Goal: Check status: Check status

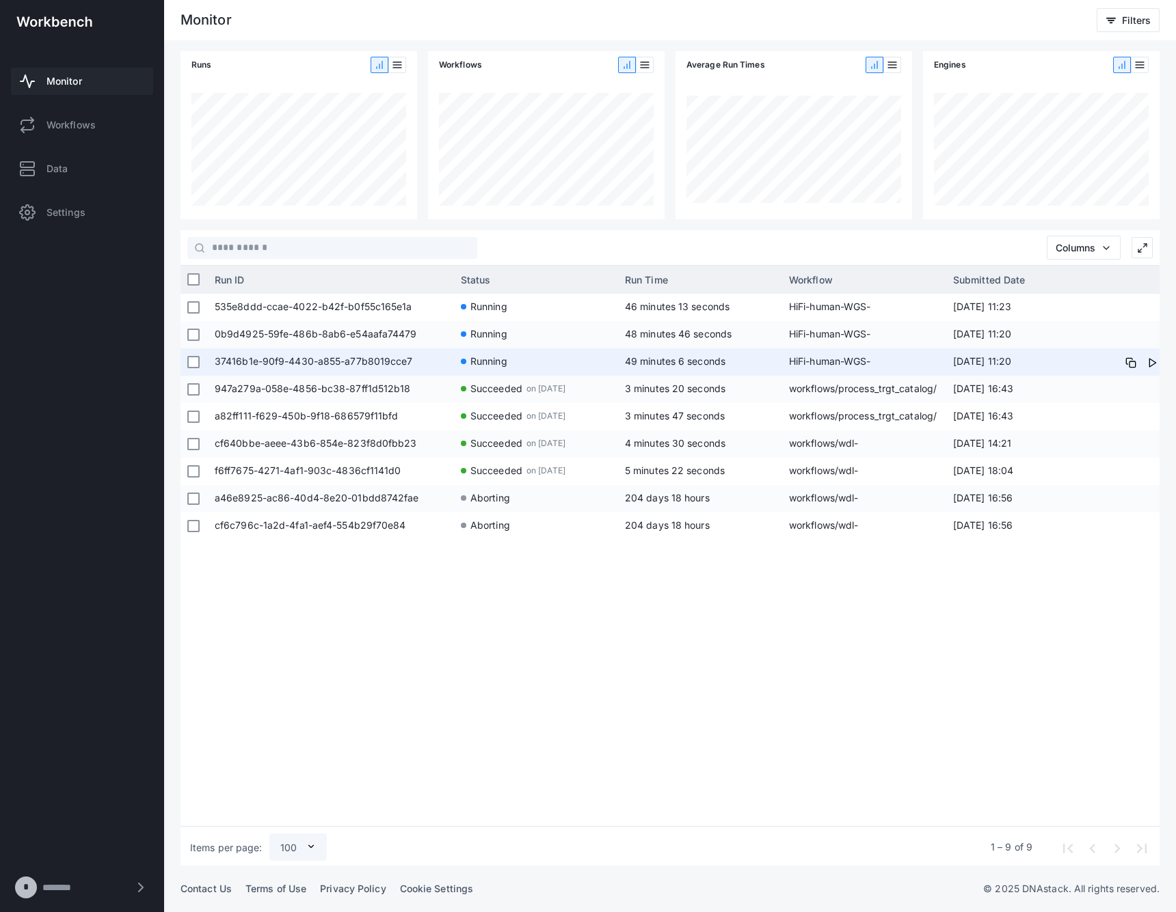
click at [368, 370] on span "37416b1e-90f9-4430-a855-a77b8019cce7" at bounding box center [331, 362] width 232 height 27
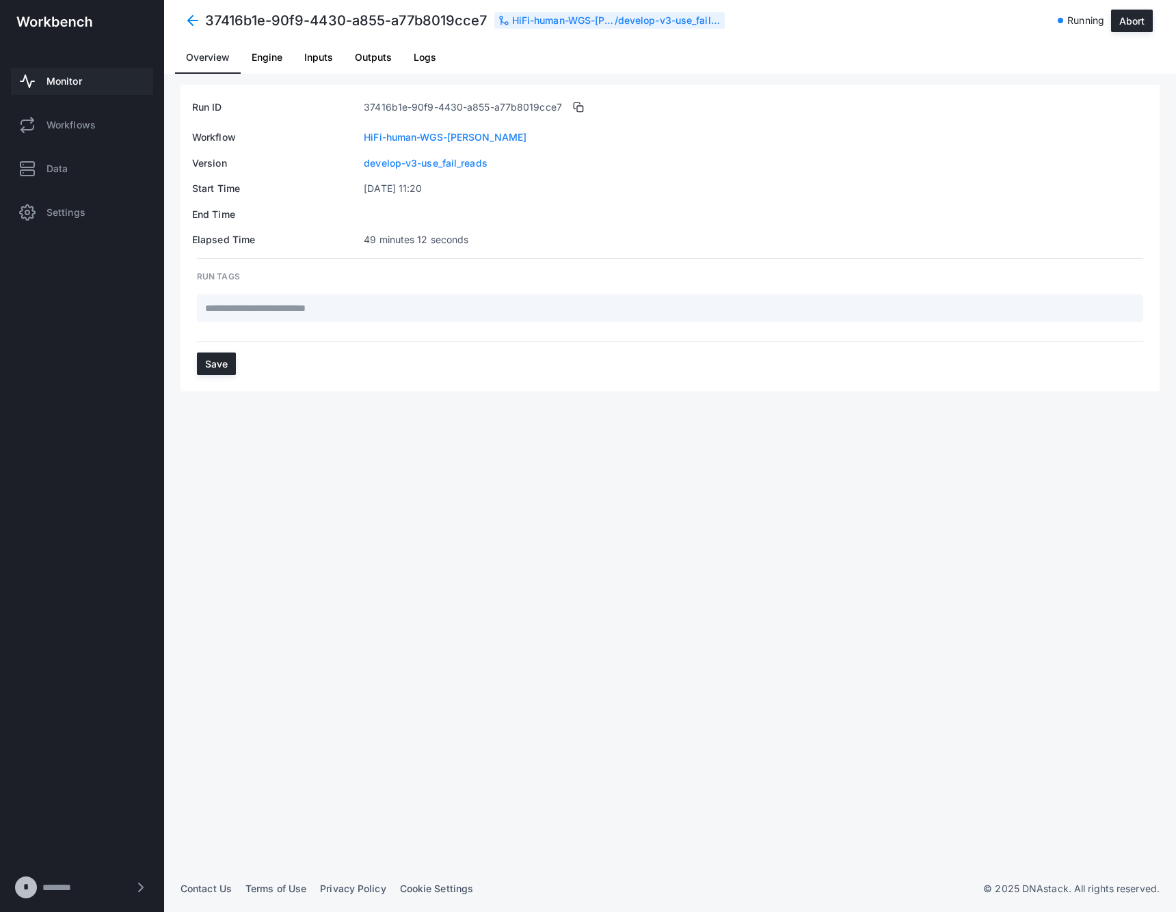
click at [426, 61] on span "Logs" at bounding box center [425, 58] width 23 height 10
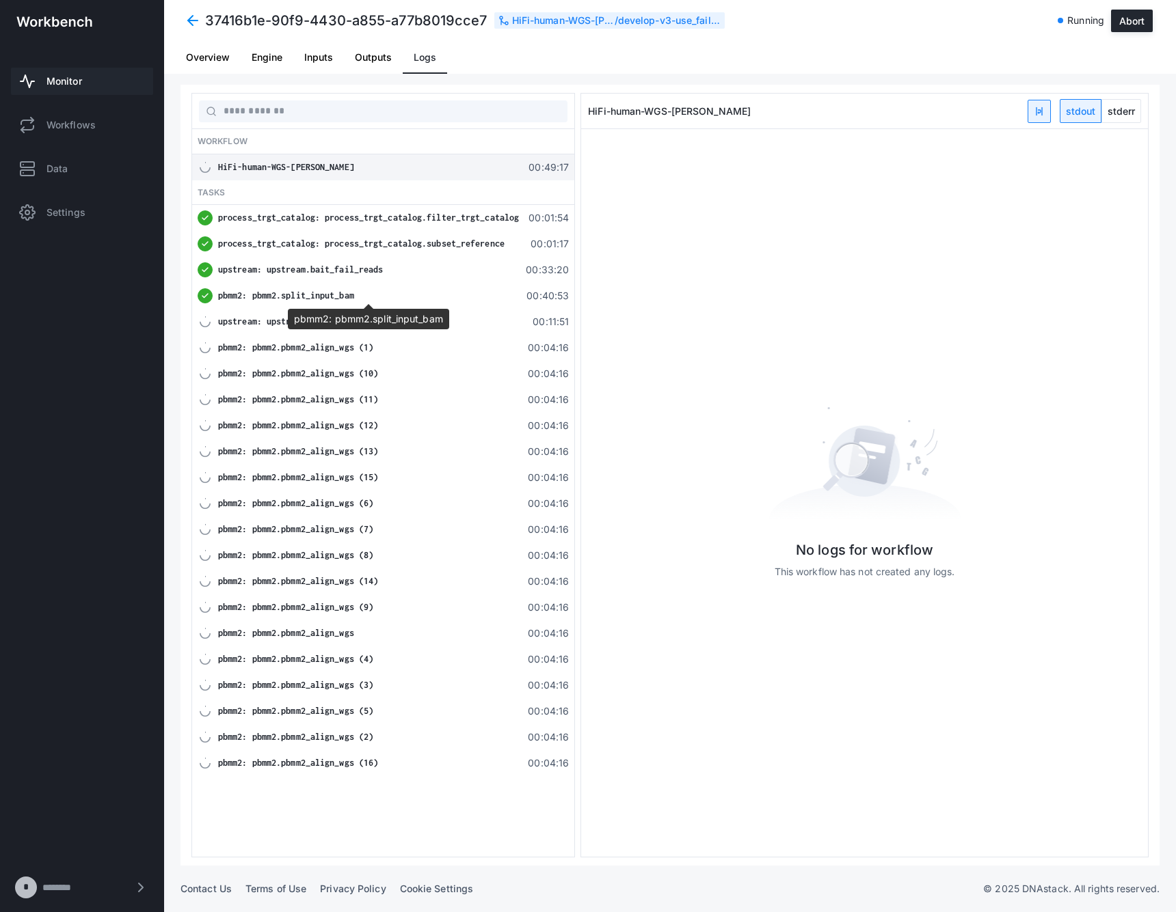
click at [373, 297] on div "pbmm2: pbmm2.split_input_bam" at bounding box center [368, 296] width 301 height 14
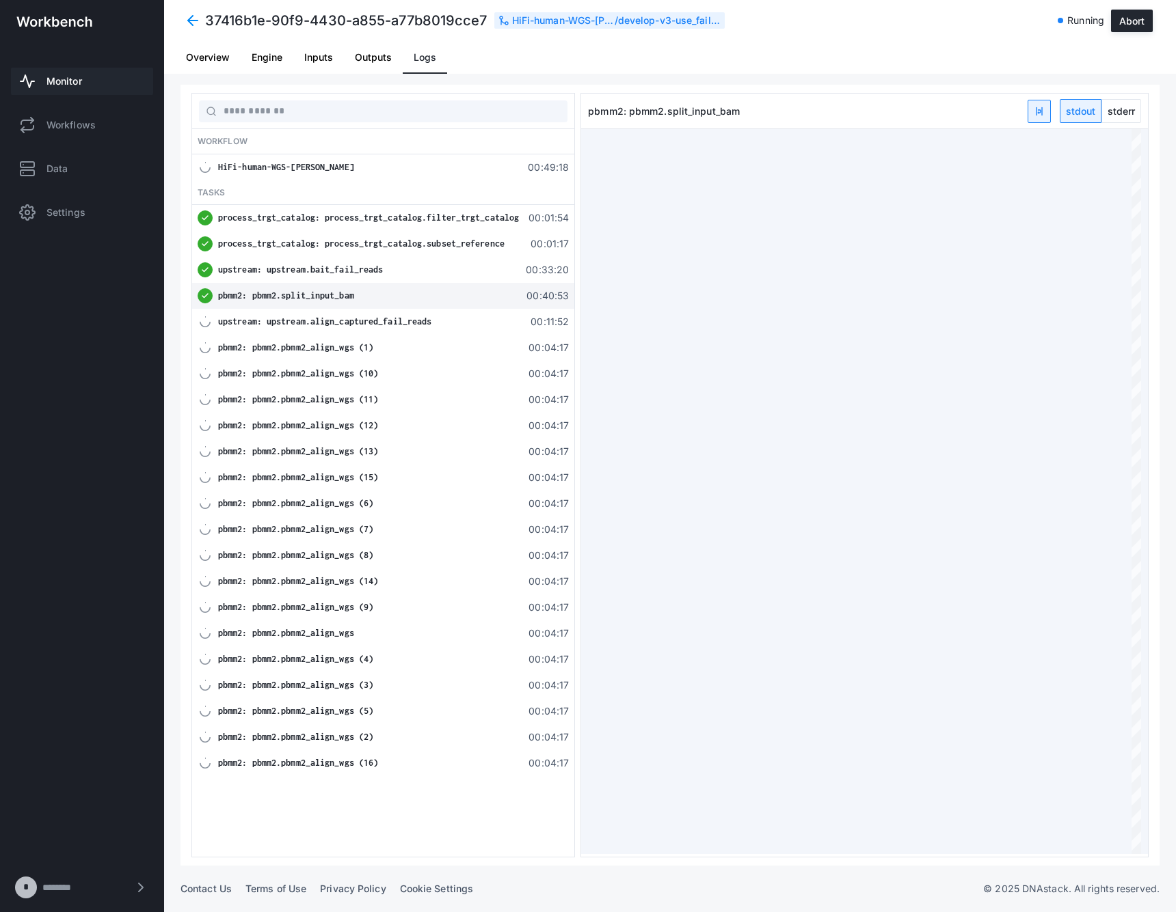
type textarea "**********"
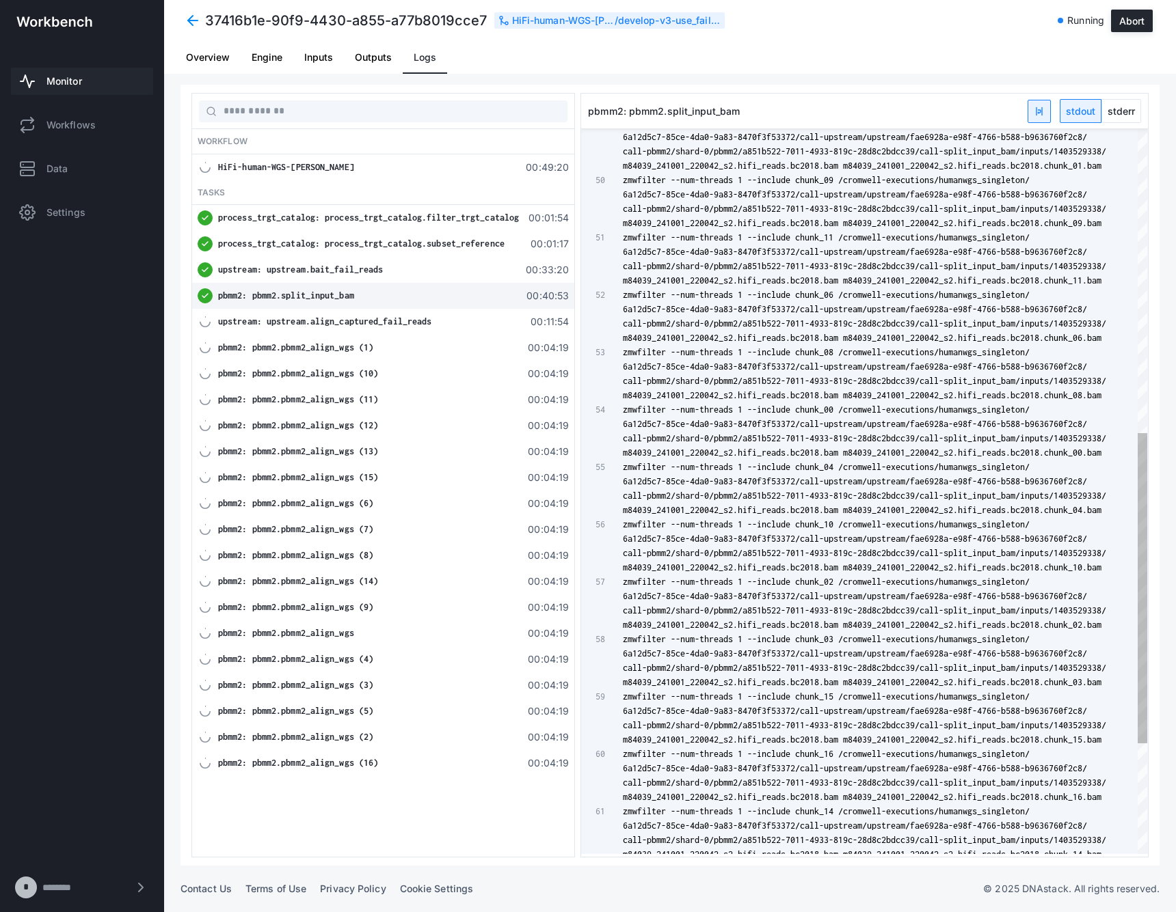
scroll to position [29, 0]
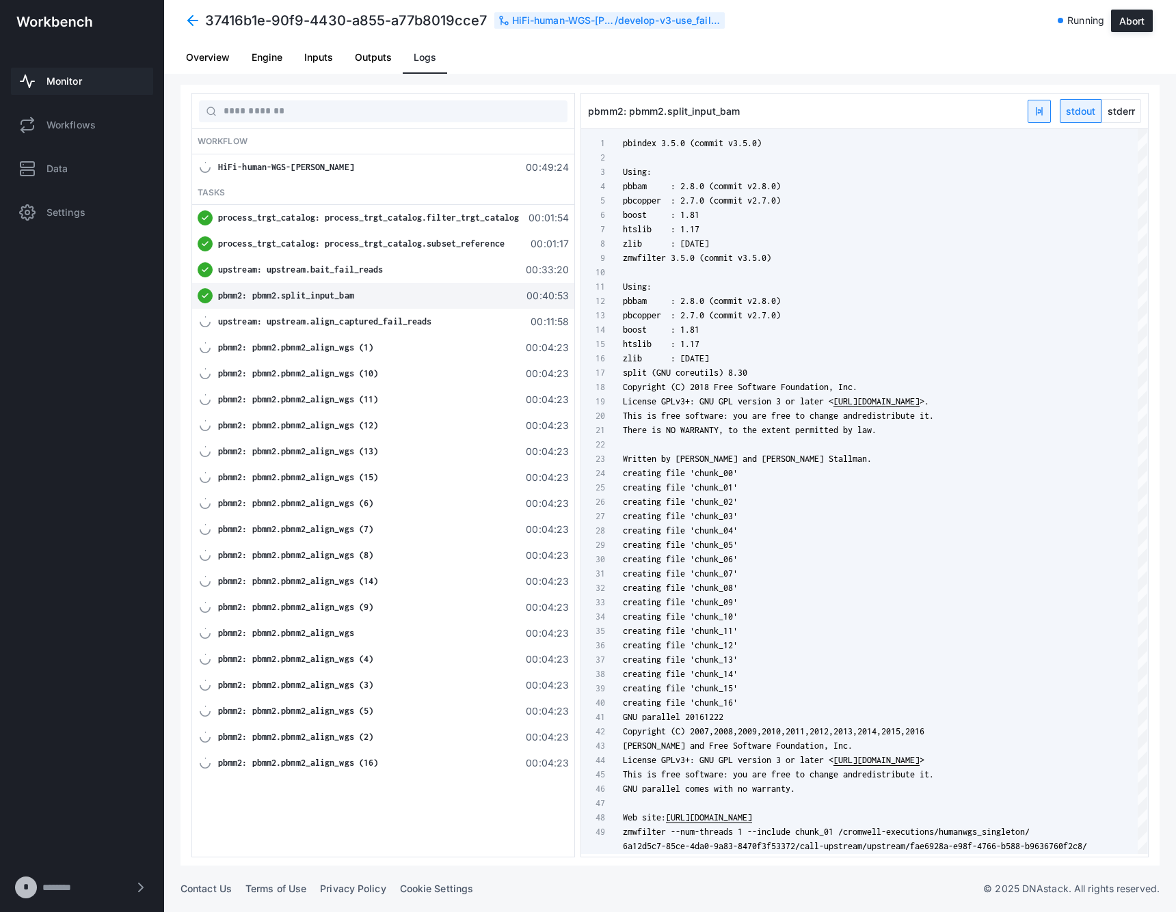
click at [1133, 108] on span "stderr" at bounding box center [1121, 111] width 38 height 23
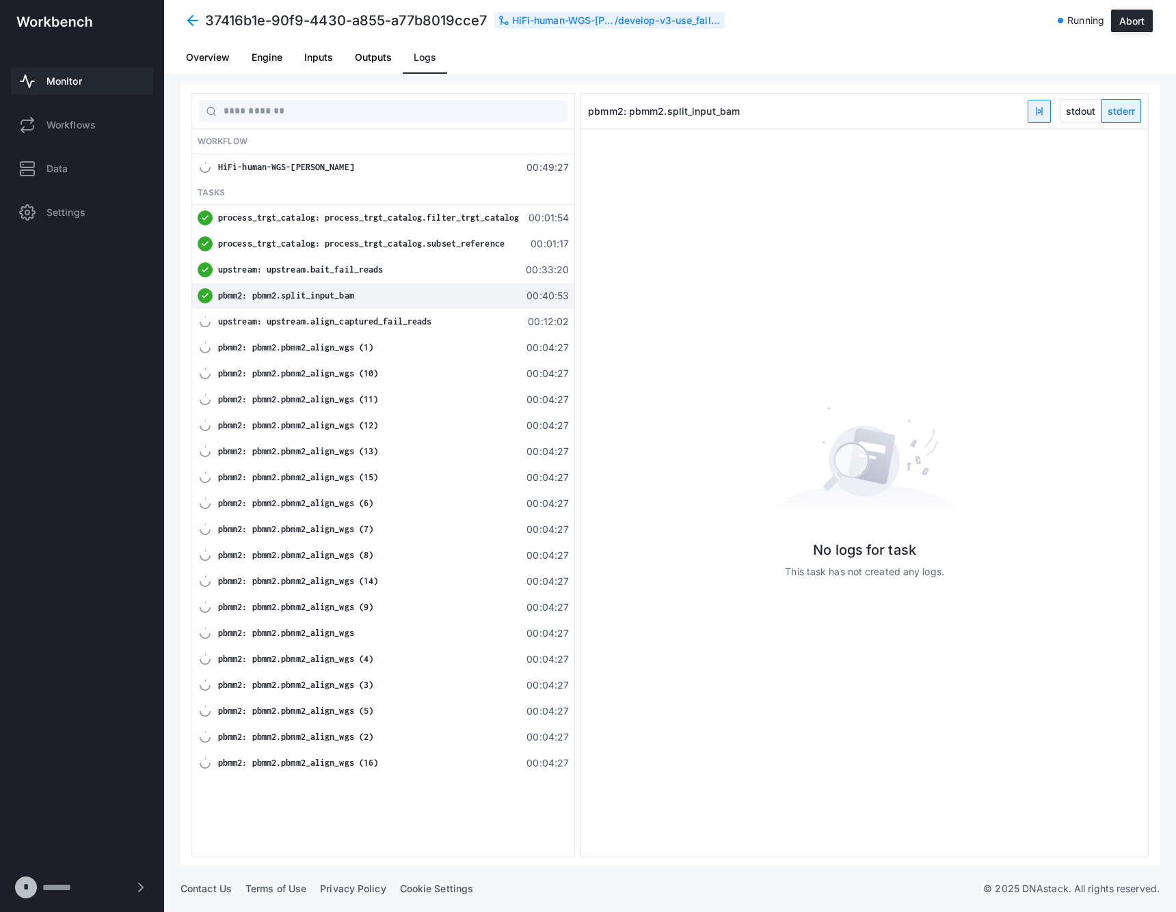
click at [362, 243] on span "process_trgt_catalog: process_trgt_catalog.subset_reference" at bounding box center [361, 244] width 286 height 10
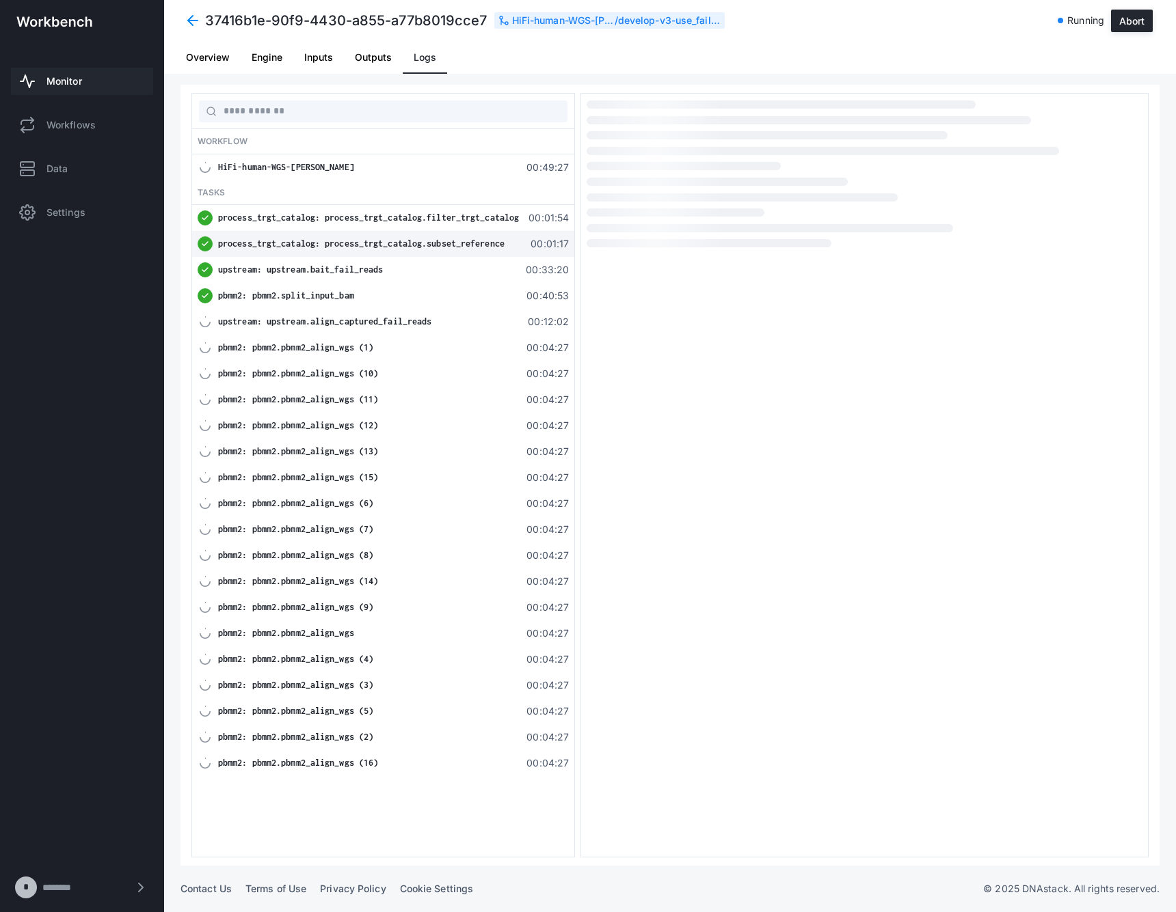
click at [353, 260] on div "upstream: upstream.bait_fail_reads 00:33:20" at bounding box center [383, 270] width 382 height 26
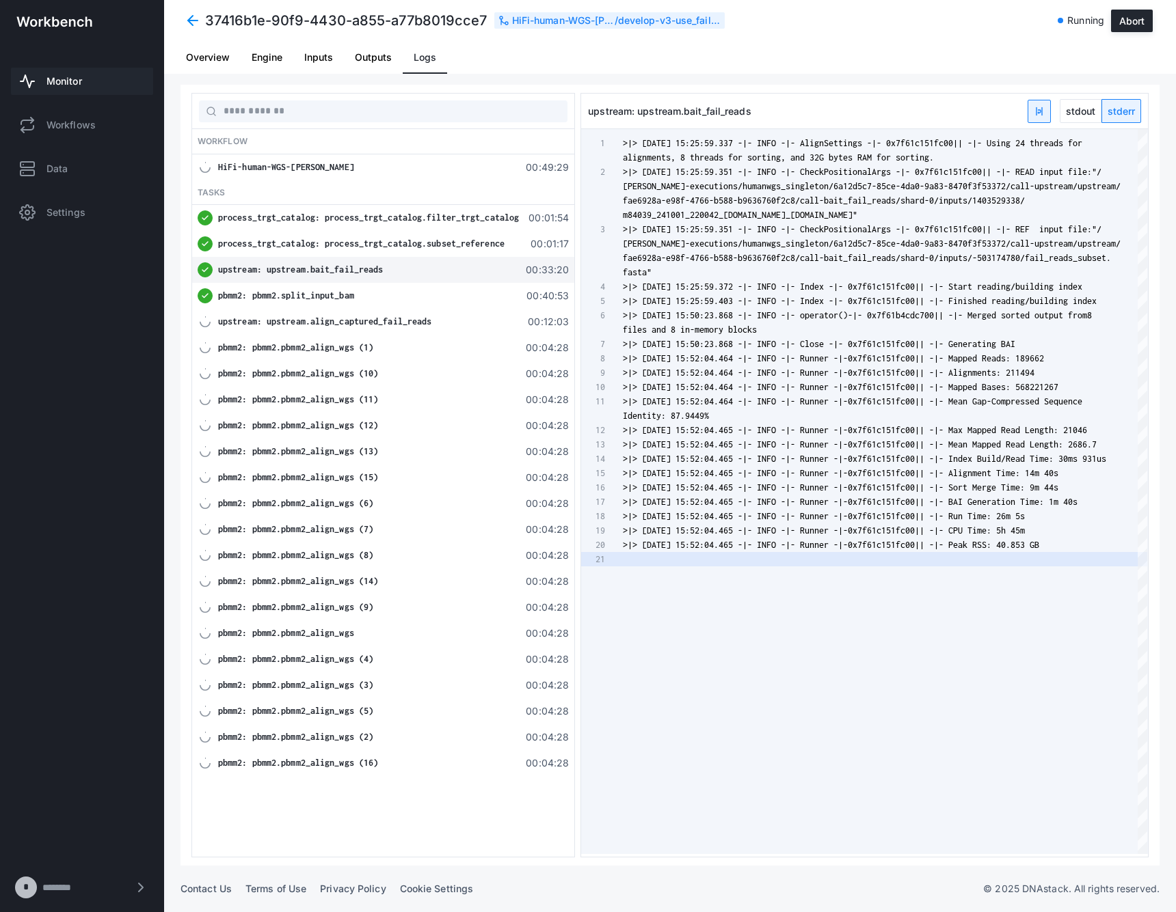
scroll to position [86, 0]
click at [414, 239] on span "process_trgt_catalog: process_trgt_catalog.subset_reference" at bounding box center [361, 244] width 286 height 10
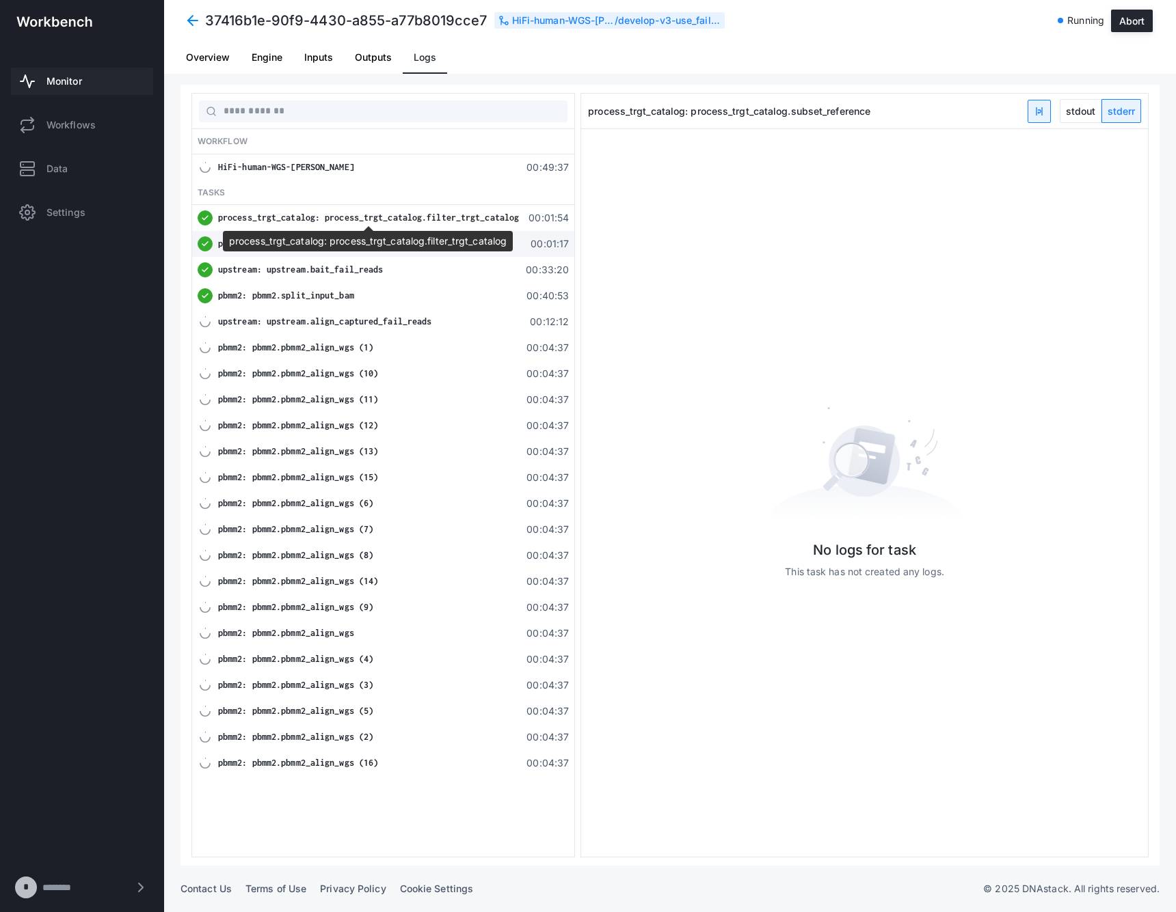
click at [469, 211] on div "process_trgt_catalog: process_trgt_catalog.filter_trgt_catalog" at bounding box center [368, 218] width 301 height 14
click at [376, 161] on div "HiFi-human-WGS-[PERSON_NAME]" at bounding box center [368, 168] width 301 height 14
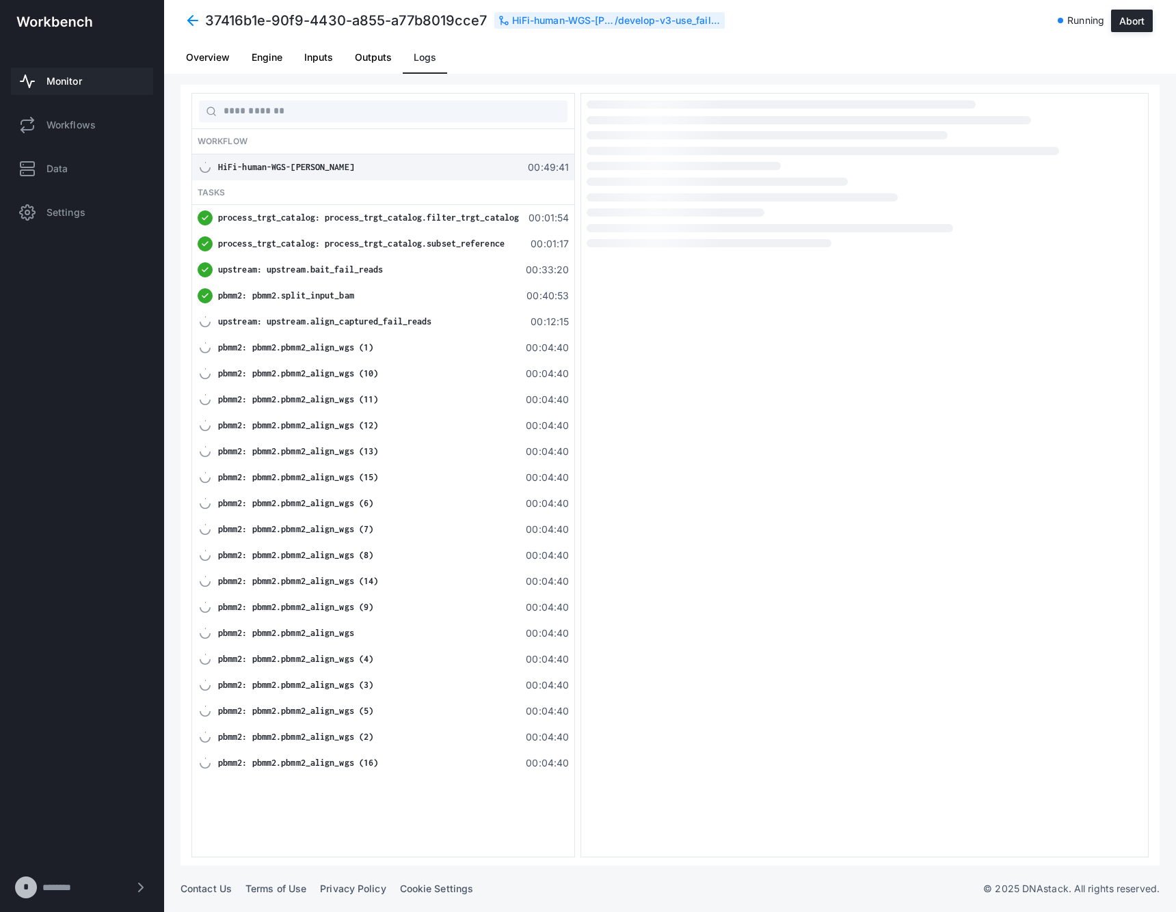
click at [310, 306] on div "pbmm2: pbmm2.split_input_bam 00:40:53" at bounding box center [383, 296] width 382 height 26
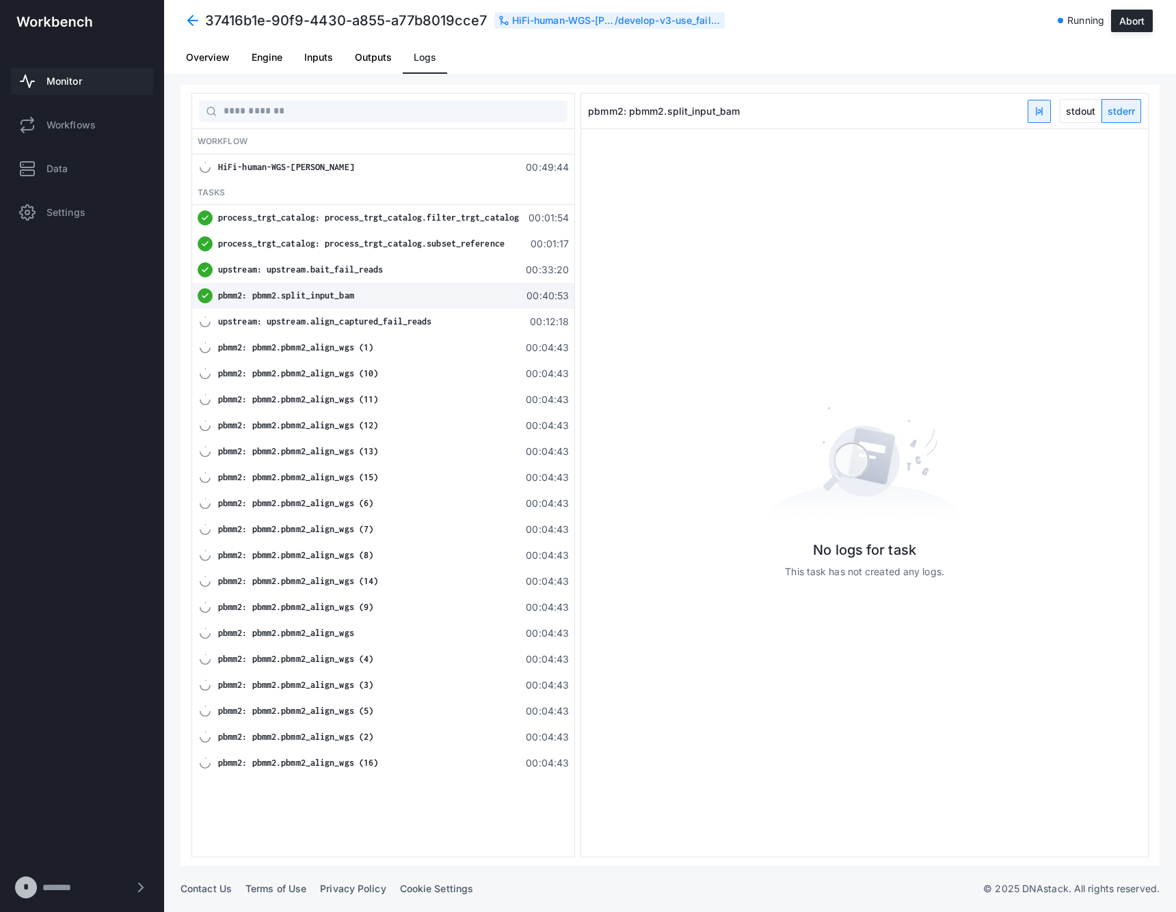
click at [89, 77] on link "Monitor" at bounding box center [82, 81] width 142 height 27
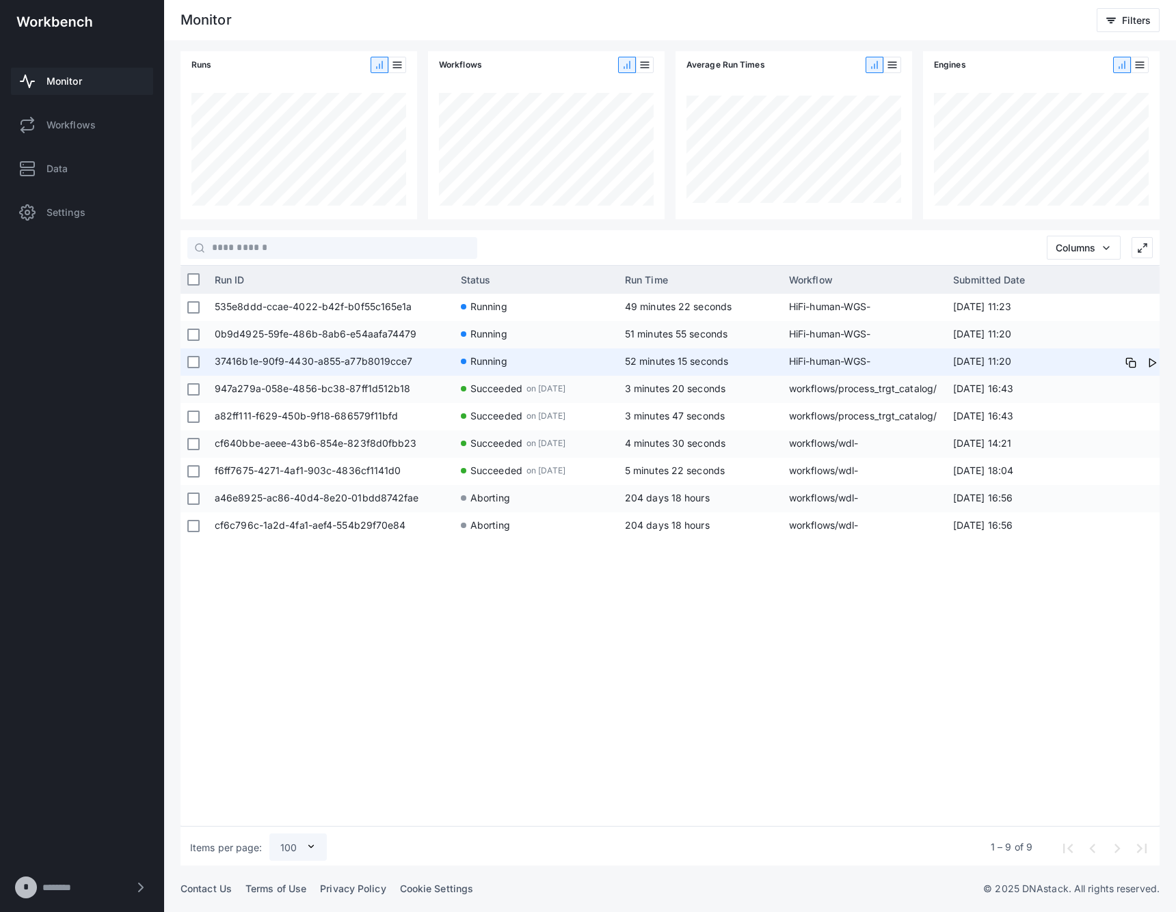
click at [394, 365] on span "37416b1e-90f9-4430-a855-a77b8019cce7" at bounding box center [331, 362] width 232 height 27
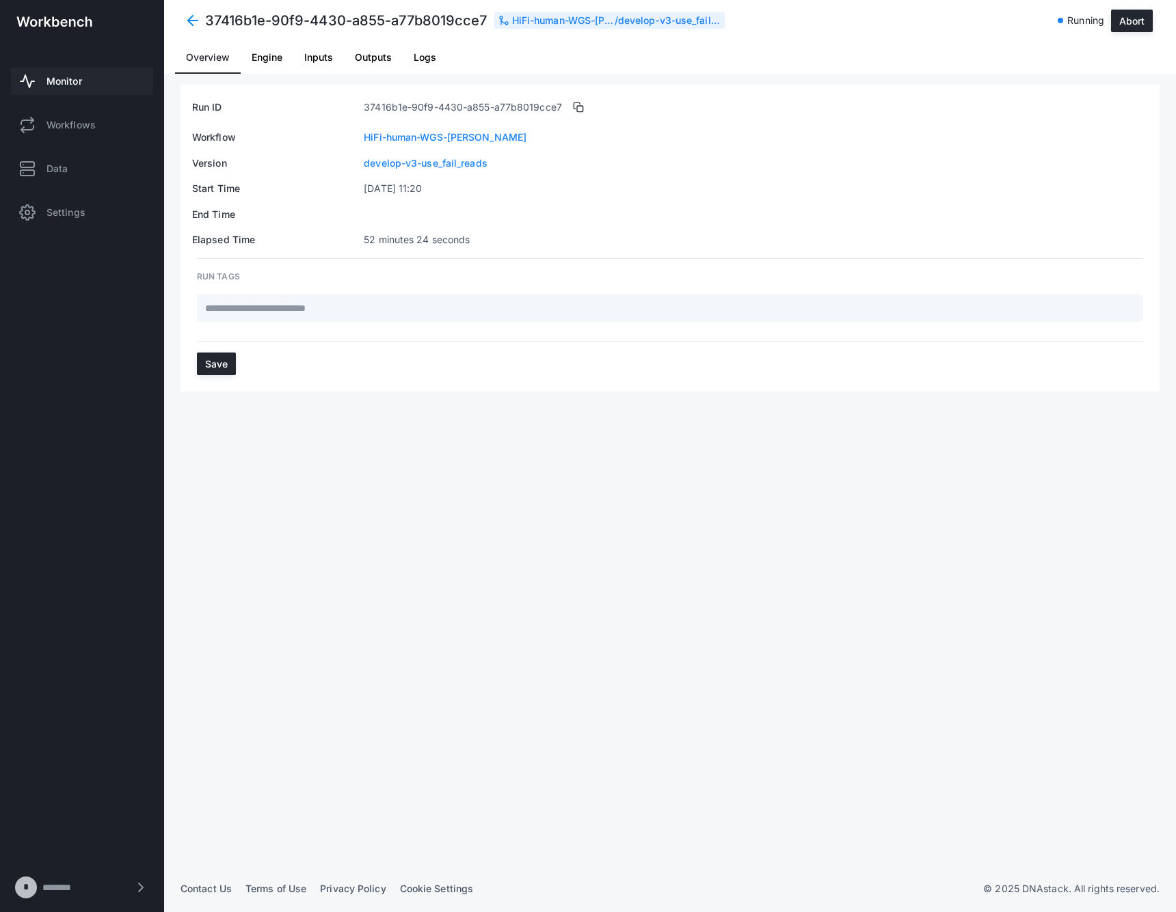
click at [427, 53] on span "Logs" at bounding box center [425, 58] width 23 height 10
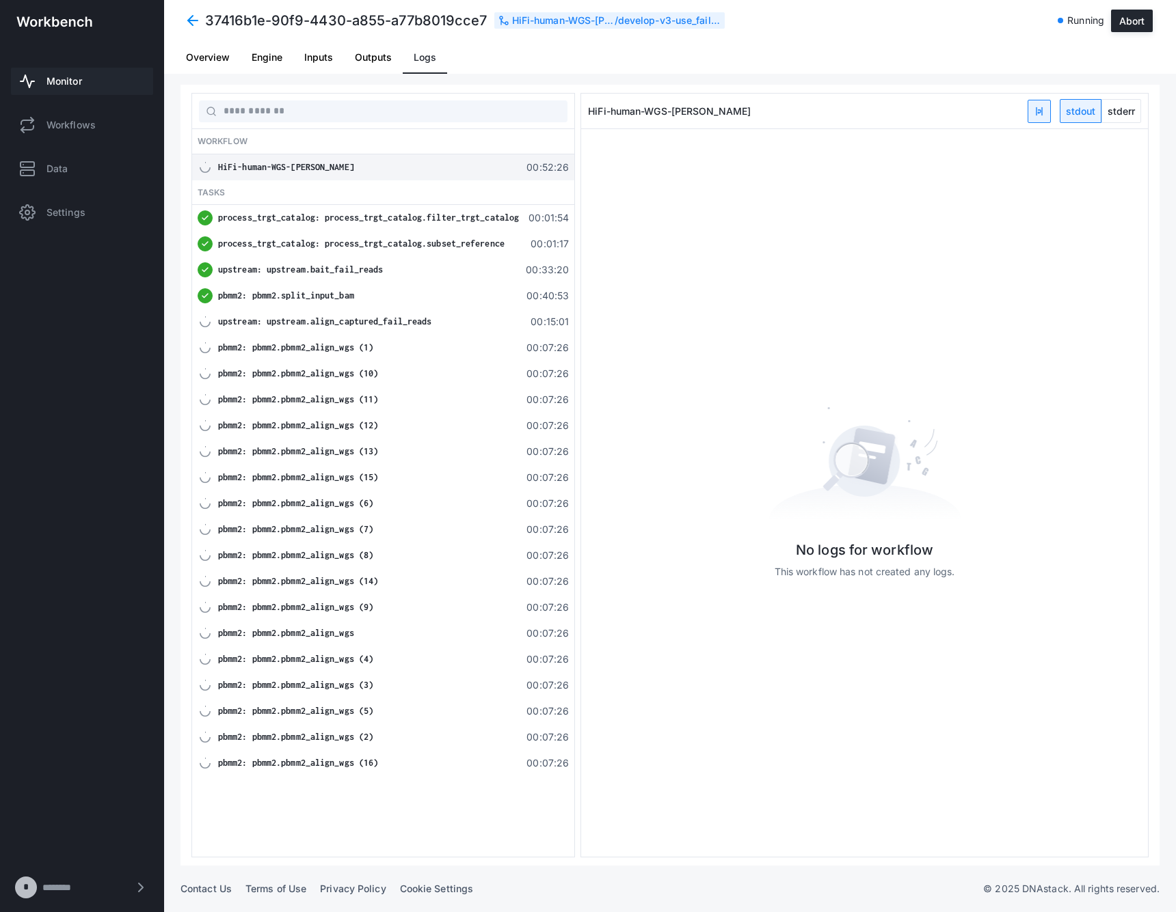
click at [383, 319] on span "upstream: upstream.align_captured_fail_reads" at bounding box center [324, 321] width 213 height 10
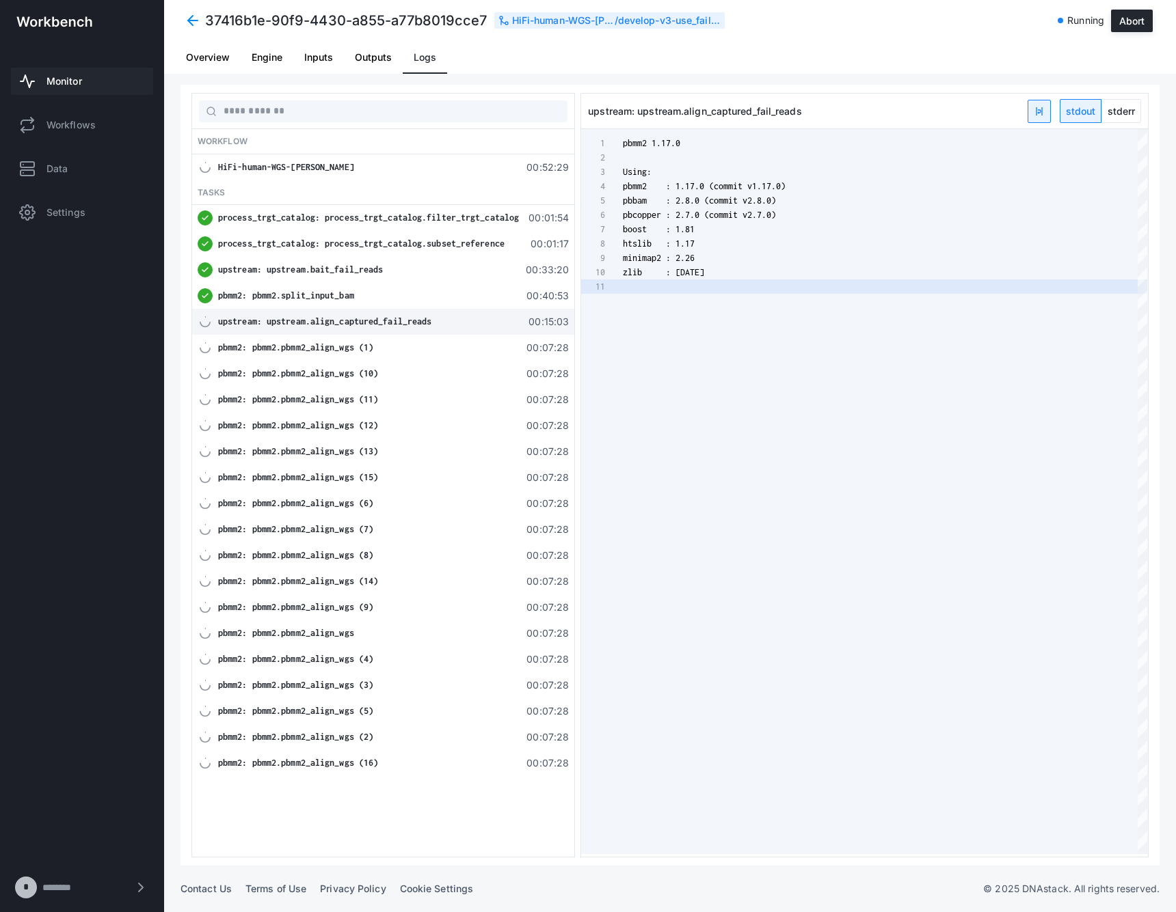
click at [1118, 107] on span "stderr" at bounding box center [1121, 111] width 38 height 23
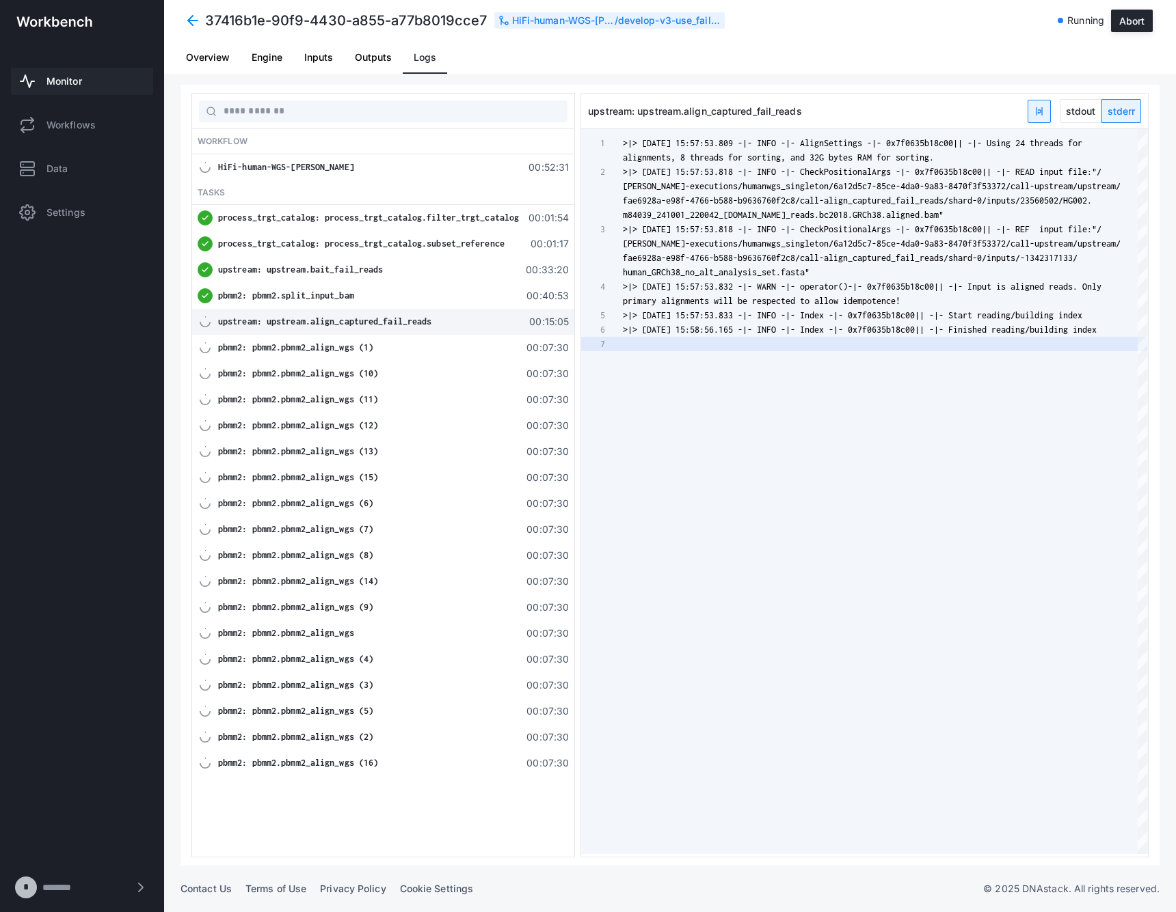
scroll to position [43, 0]
click at [1090, 105] on span "stdout" at bounding box center [1080, 111] width 40 height 23
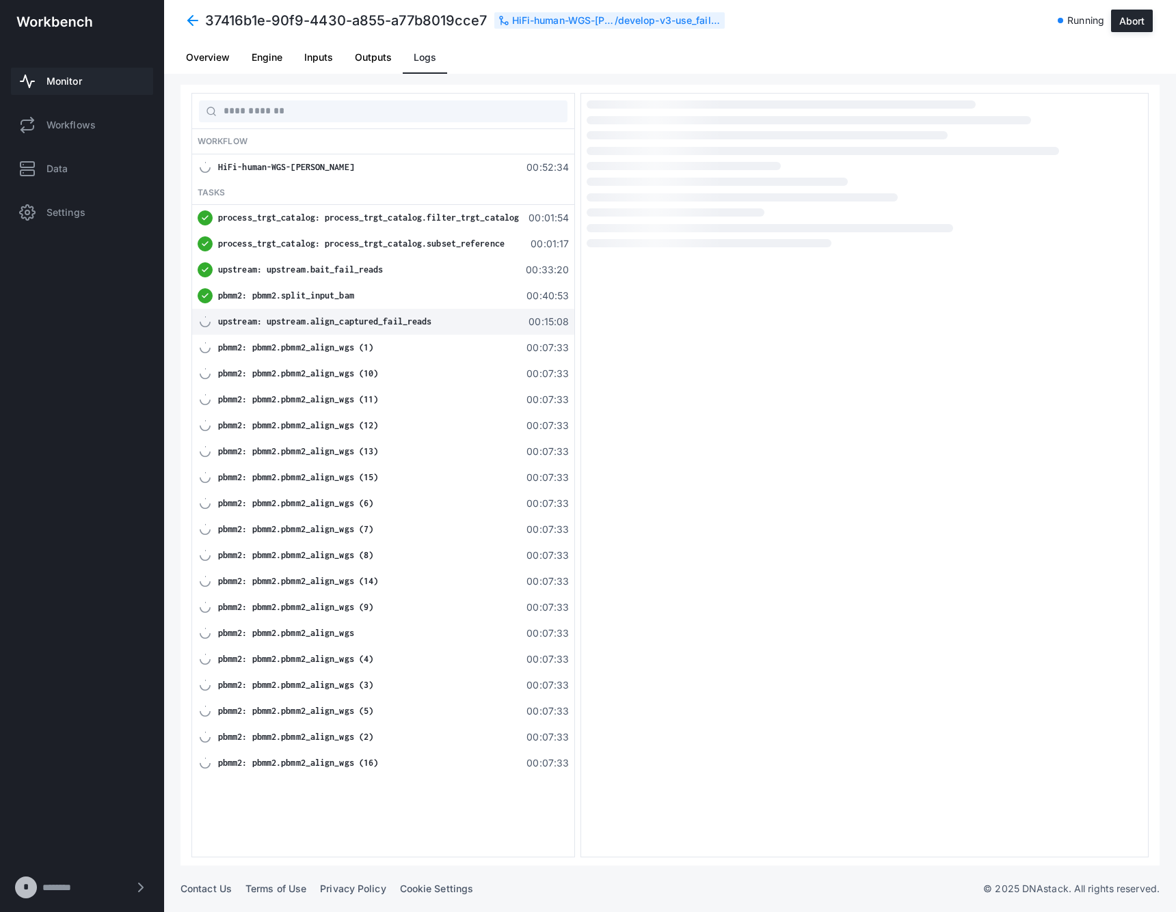
click at [95, 83] on link "Monitor" at bounding box center [82, 81] width 142 height 27
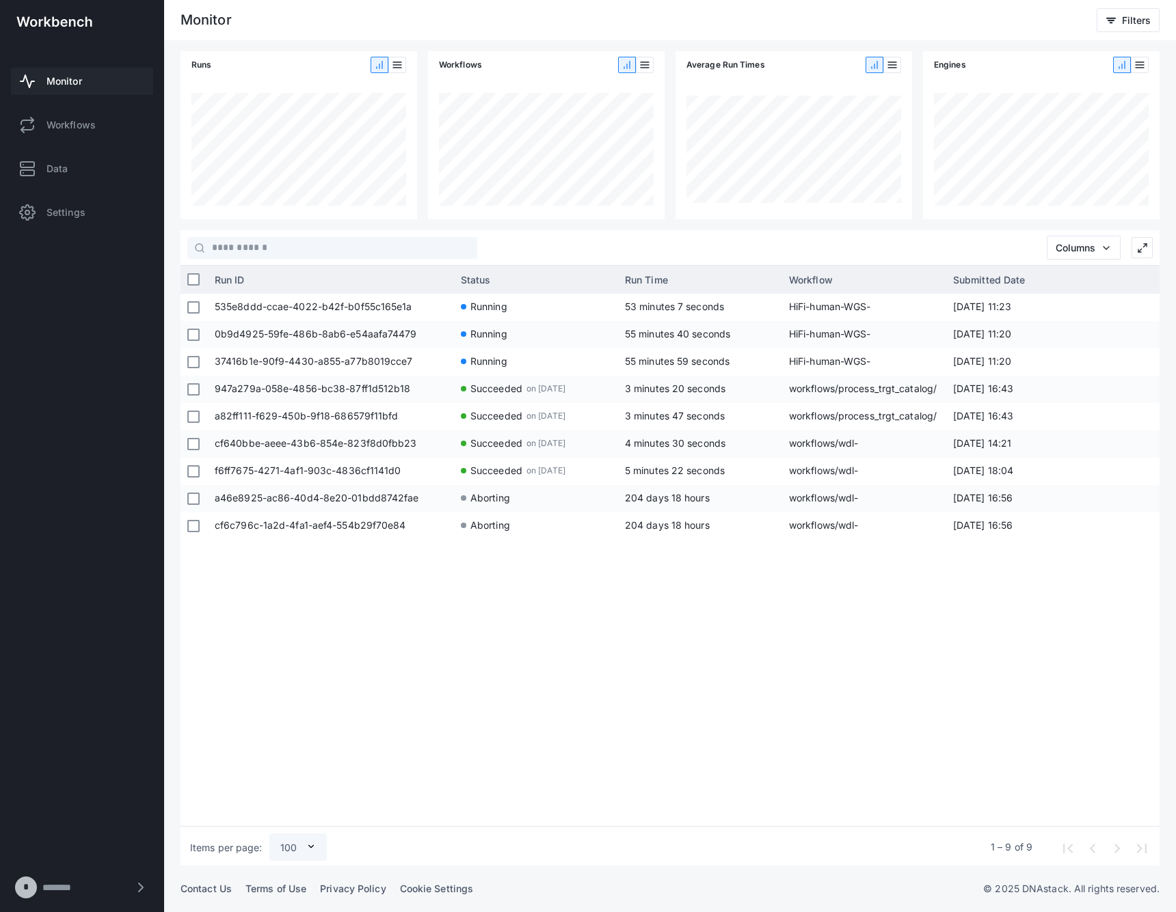
click at [925, 720] on div "535e8ddd-ccae-4022-b42f-b0f55c165e1a Running 53 minutes 7 seconds HiFi-human-WG…" at bounding box center [683, 558] width 951 height 528
